Goal: Check status: Check status

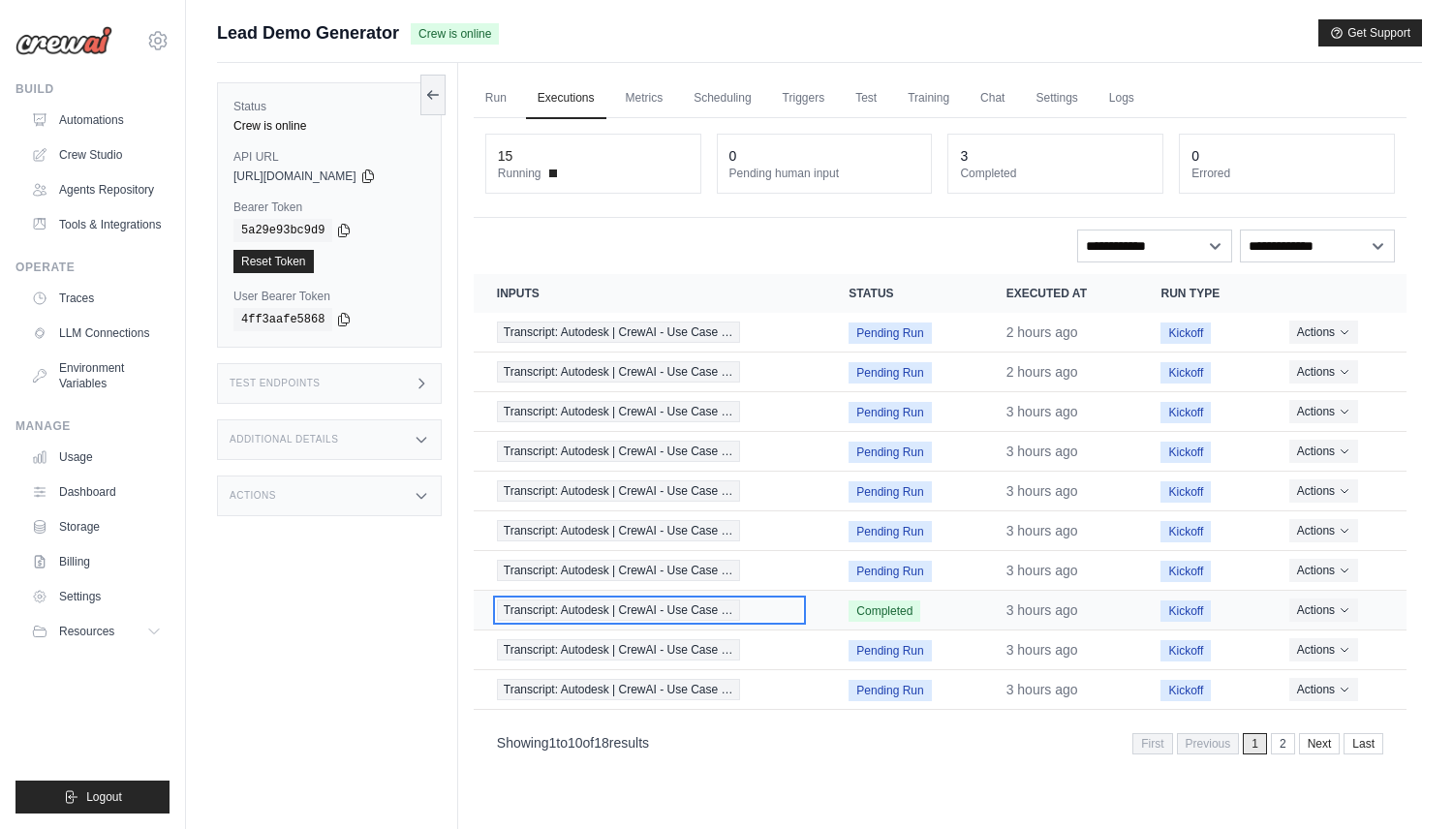
click at [715, 619] on span "Transcript: Autodesk | CrewAI - Use Case …" at bounding box center [618, 610] width 243 height 21
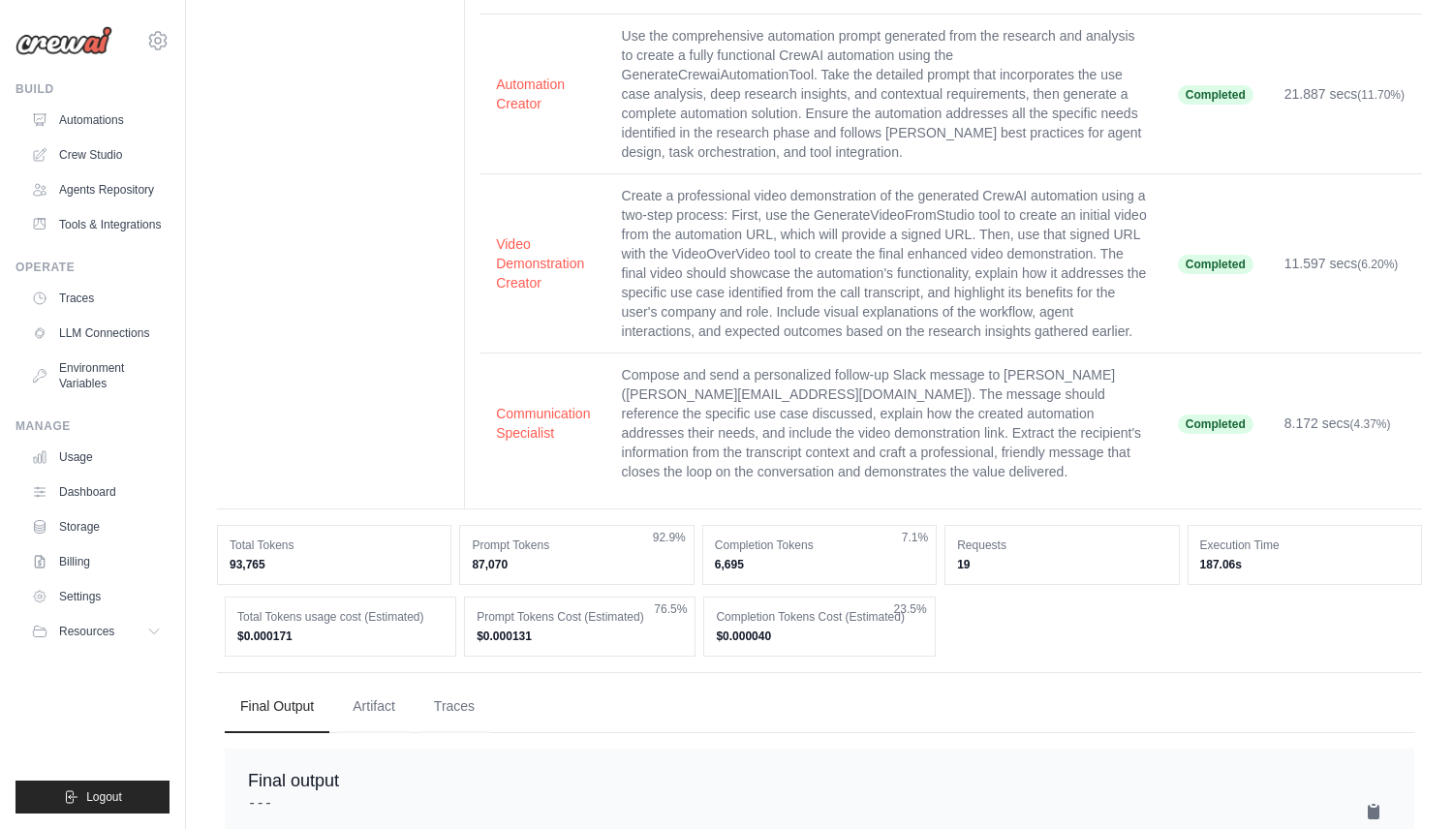
scroll to position [17241, 0]
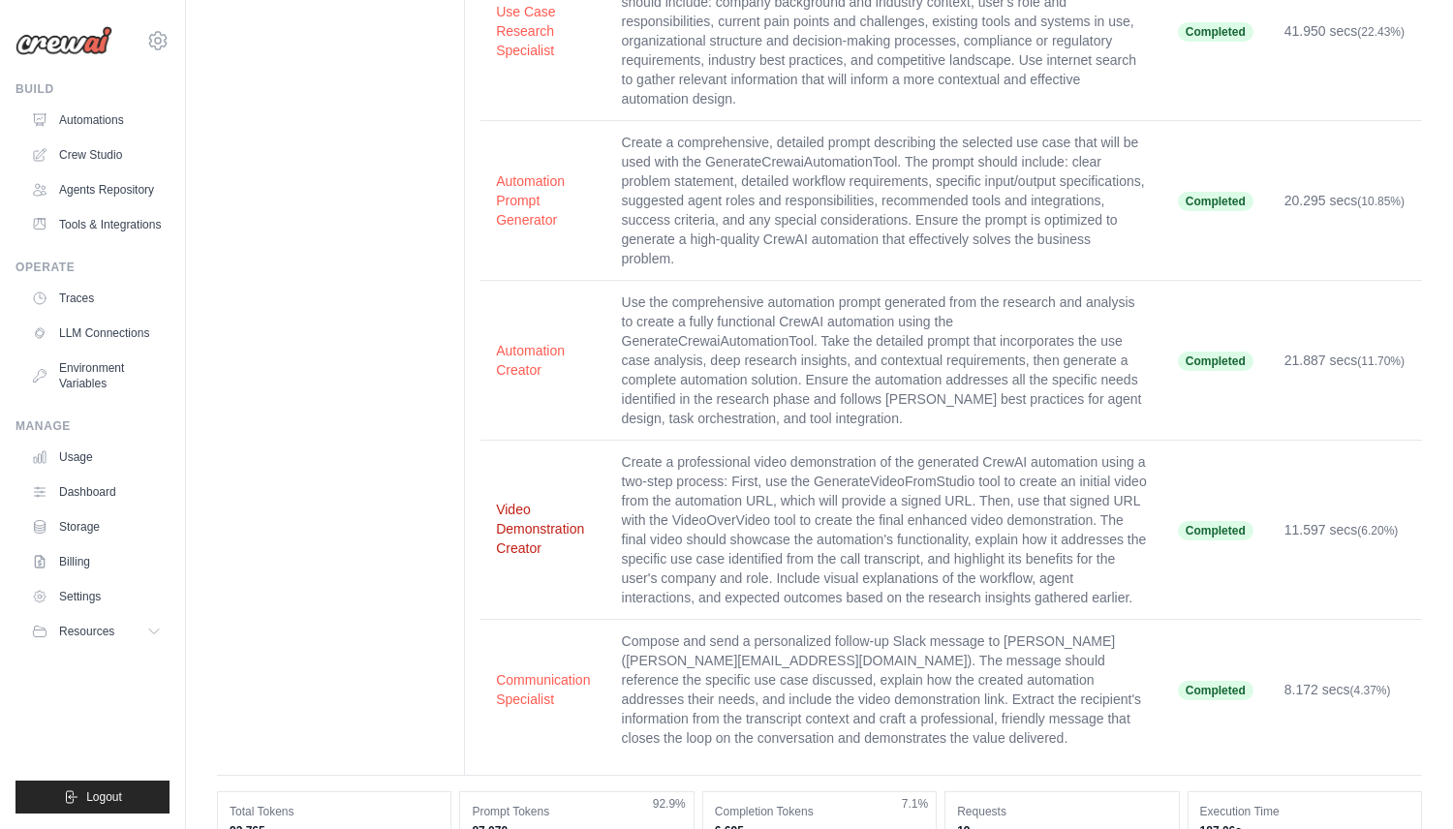
click at [532, 500] on button "Video Demonstration Creator" at bounding box center [543, 529] width 94 height 58
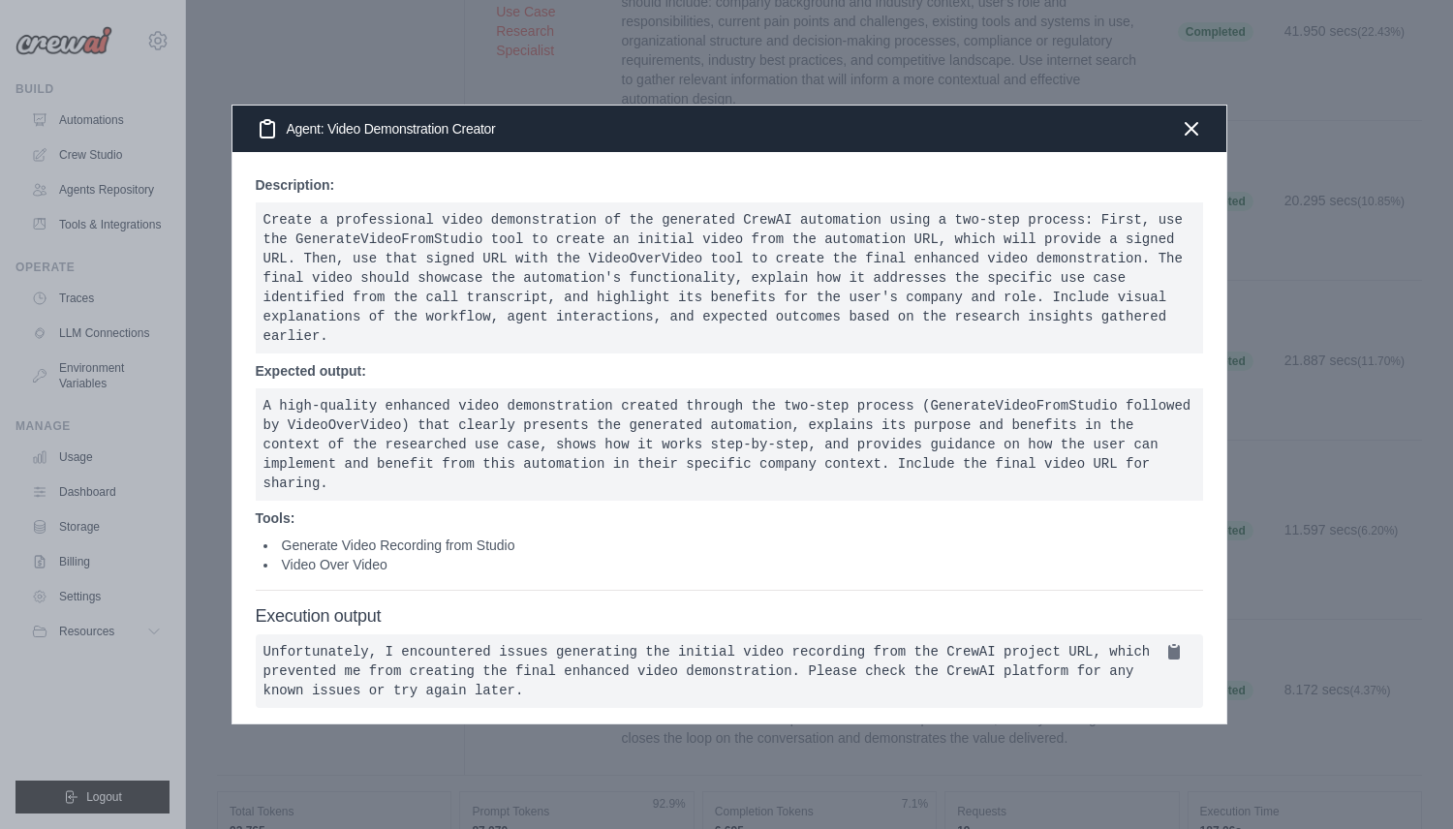
click at [1324, 361] on div at bounding box center [726, 414] width 1453 height 829
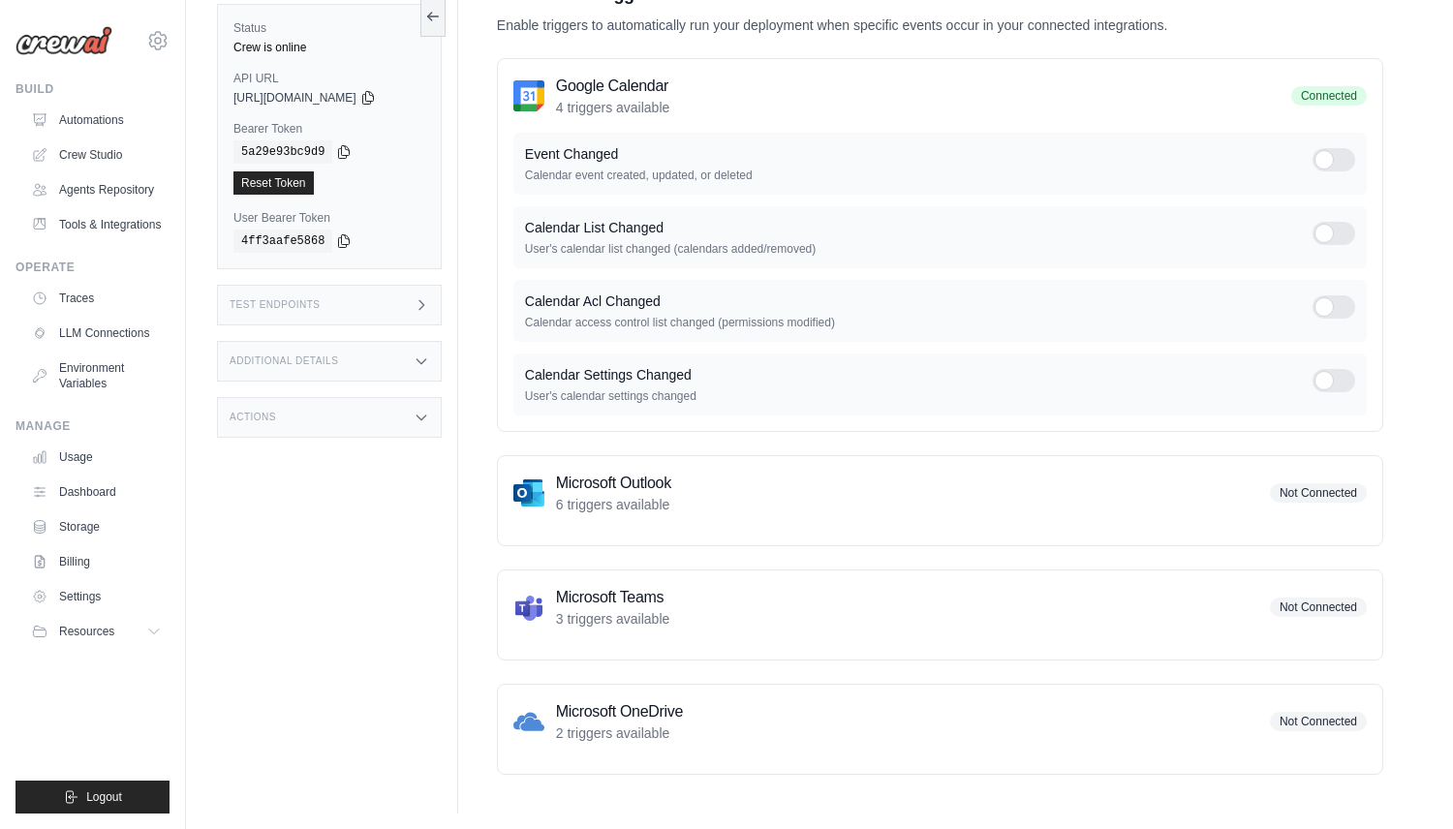
scroll to position [165, 0]
